Goal: Task Accomplishment & Management: Complete application form

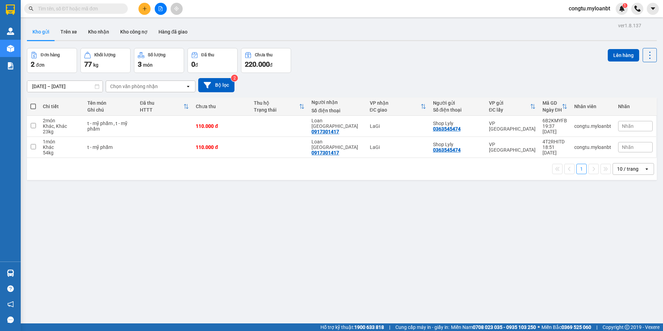
click at [434, 74] on div "[DATE] – [DATE] Press the down arrow key to interact with the calendar and sele…" at bounding box center [341, 85] width 629 height 25
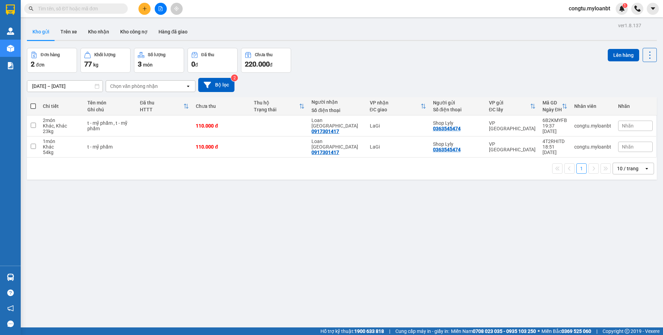
click at [146, 8] on icon "plus" at bounding box center [144, 8] width 5 height 5
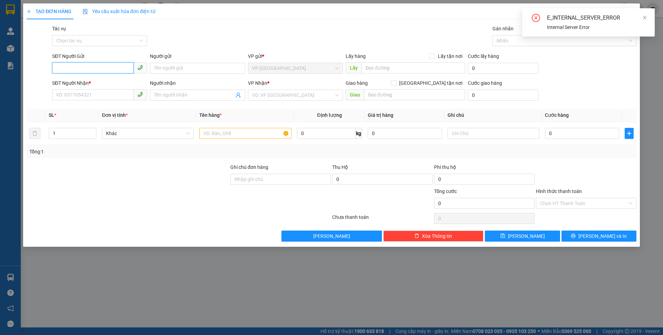
click at [99, 71] on input "SĐT Người Gửi" at bounding box center [92, 67] width 81 height 11
click at [99, 70] on input "SĐT Người Gửi" at bounding box center [92, 67] width 81 height 11
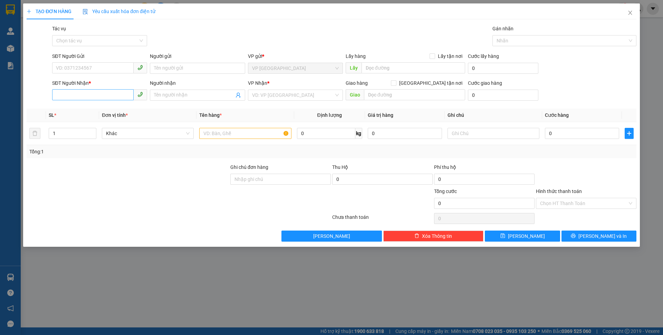
drag, startPoint x: 94, startPoint y: 101, endPoint x: 96, endPoint y: 97, distance: 5.3
click at [94, 100] on div "SĐT Người Nhận * VD: 0377654321" at bounding box center [99, 91] width 95 height 24
click at [96, 97] on input "SĐT Người Nhận *" at bounding box center [92, 94] width 81 height 11
type input "2"
type input "6"
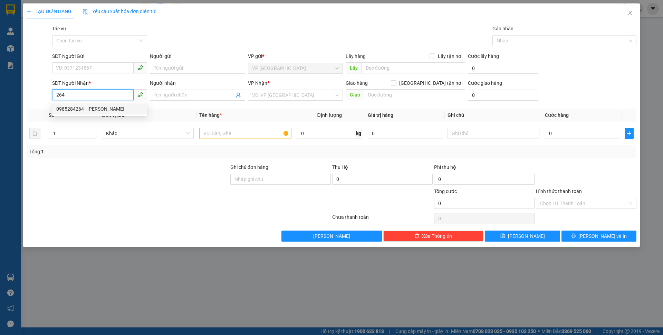
click at [92, 105] on div "0985284264 - [PERSON_NAME]" at bounding box center [99, 109] width 87 height 8
type input "0985284264"
type input "Dương"
type input "183 thống nhất"
type input "0985284264"
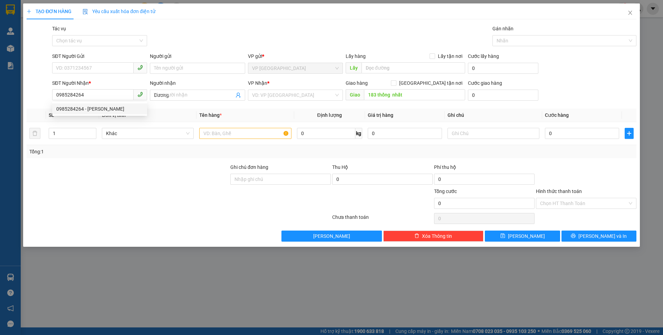
click at [102, 79] on div "SĐT Người Nhận *" at bounding box center [99, 83] width 95 height 8
click at [102, 89] on input "0985284264" at bounding box center [92, 94] width 81 height 11
click at [103, 72] on input "SĐT Người Gửi" at bounding box center [92, 67] width 81 height 11
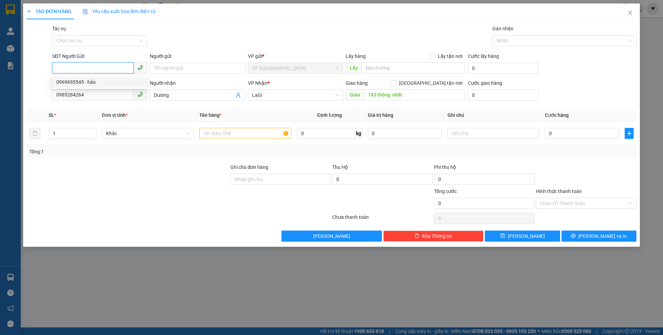
drag, startPoint x: 101, startPoint y: 82, endPoint x: 177, endPoint y: 111, distance: 81.3
click at [101, 82] on div "0969695545 - hảo" at bounding box center [99, 82] width 87 height 8
type input "0969695545"
type input "hảo"
click at [223, 135] on input "text" at bounding box center [245, 133] width 92 height 11
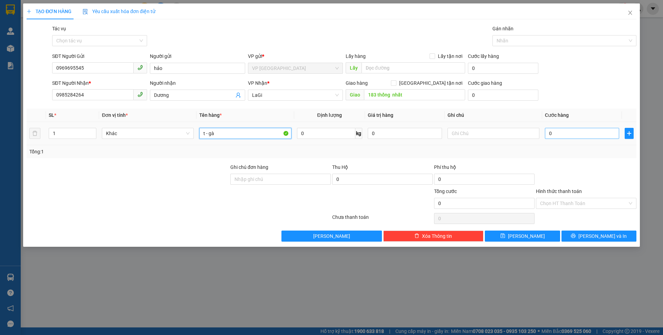
type input "t - gà"
click at [568, 134] on input "0" at bounding box center [582, 133] width 74 height 11
type input "7"
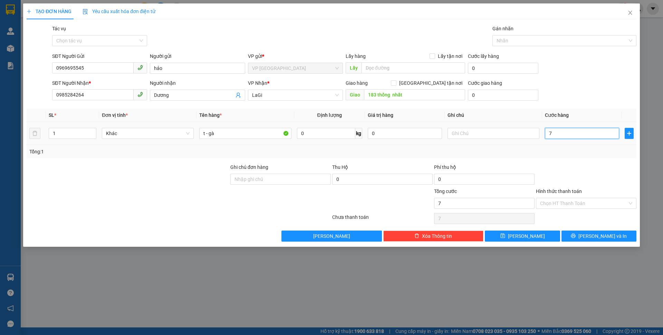
type input "70"
type input "7"
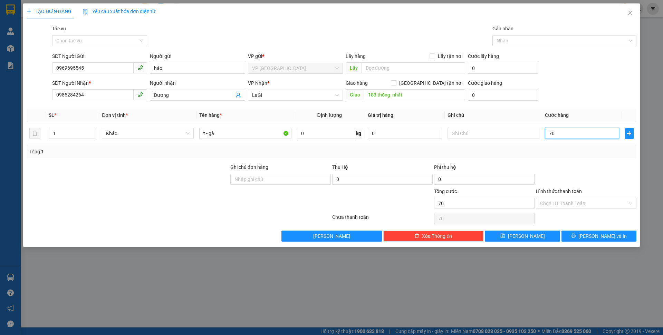
type input "7"
type input "0"
type input "08"
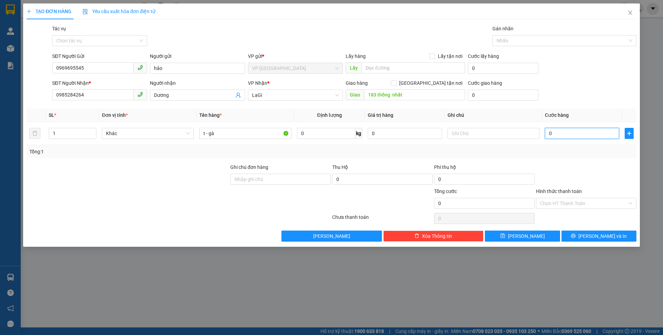
type input "8"
type input "080"
type input "80"
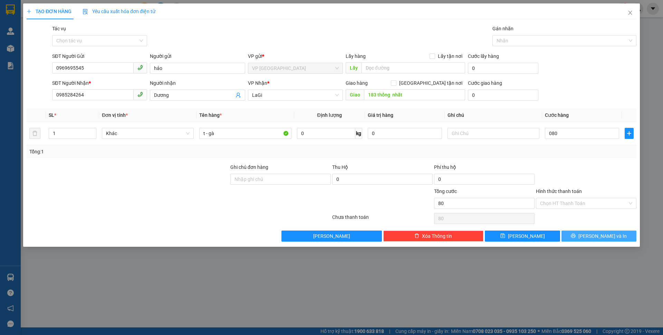
type input "80.000"
drag, startPoint x: 620, startPoint y: 238, endPoint x: 602, endPoint y: 207, distance: 36.5
click at [620, 238] on button "[PERSON_NAME] và In" at bounding box center [598, 236] width 75 height 11
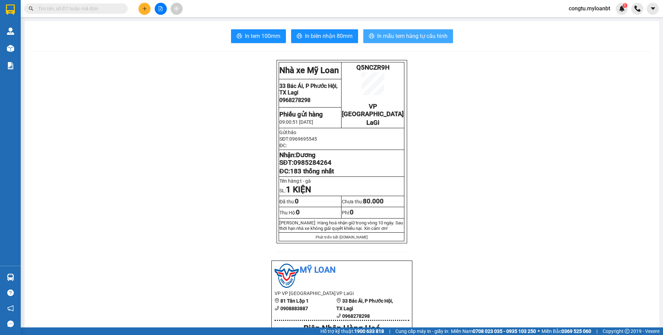
click at [397, 37] on span "In mẫu tem hàng tự cấu hình" at bounding box center [412, 36] width 70 height 9
